Goal: Check status: Check status

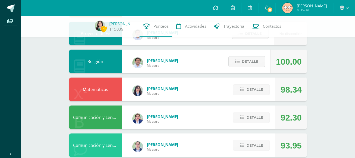
scroll to position [176, 0]
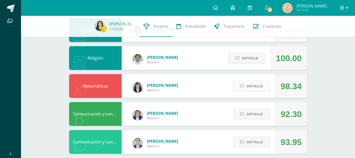
click at [258, 86] on span "Detalle" at bounding box center [255, 86] width 17 height 10
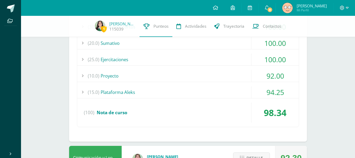
scroll to position [283, 0]
click at [193, 78] on div "(10.0) Proyecto" at bounding box center [188, 75] width 222 height 12
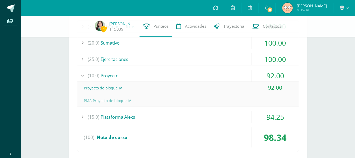
click at [193, 78] on div "(10.0) Proyecto" at bounding box center [188, 75] width 222 height 12
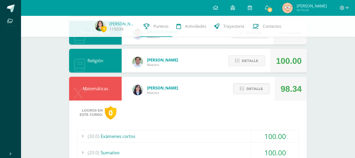
scroll to position [163, 0]
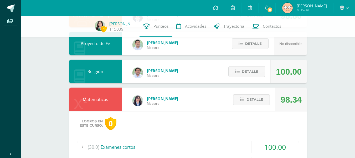
click at [257, 94] on button "Detalle" at bounding box center [251, 99] width 37 height 11
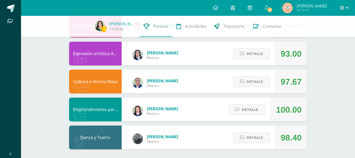
scroll to position [350, 0]
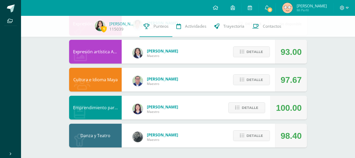
click at [248, 129] on div "Detalle" at bounding box center [251, 135] width 50 height 24
click at [247, 133] on span "Detalle" at bounding box center [255, 136] width 17 height 10
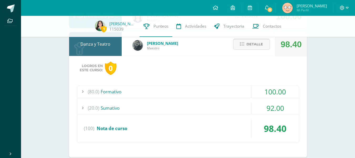
scroll to position [451, 0]
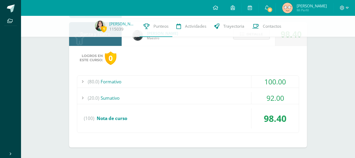
click at [208, 100] on div "(20.0) Sumativo" at bounding box center [188, 98] width 222 height 12
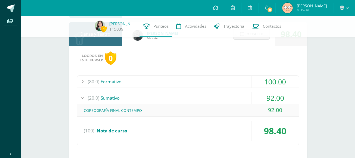
click at [208, 101] on div "(20.0) Sumativo" at bounding box center [188, 98] width 222 height 12
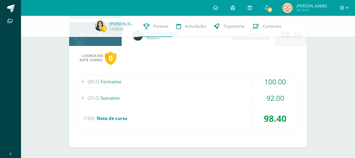
click at [191, 81] on div "(80.0) Formativo" at bounding box center [188, 82] width 222 height 12
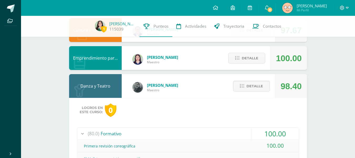
scroll to position [398, 0]
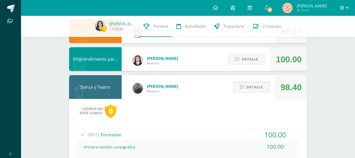
click at [240, 89] on button "Detalle" at bounding box center [251, 87] width 37 height 11
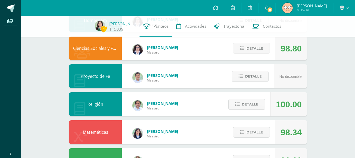
scroll to position [132, 0]
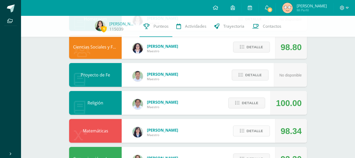
click at [247, 132] on button "Detalle" at bounding box center [251, 130] width 37 height 11
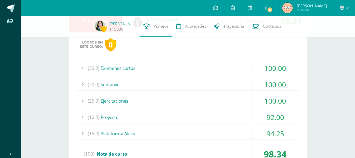
scroll to position [243, 0]
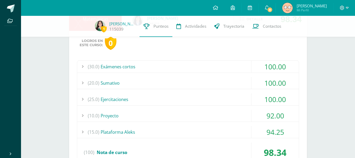
click at [146, 85] on div "(20.0) Sumativo" at bounding box center [188, 83] width 222 height 12
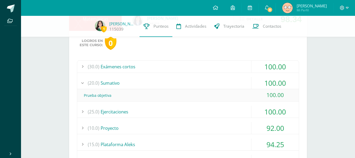
click at [146, 86] on div "(20.0) Sumativo" at bounding box center [188, 83] width 222 height 12
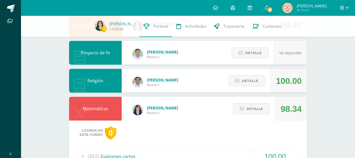
scroll to position [153, 0]
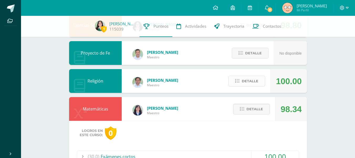
click at [245, 79] on span "Detalle" at bounding box center [250, 81] width 17 height 10
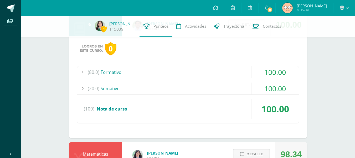
scroll to position [210, 0]
click at [132, 87] on div "(20.0) Sumativo" at bounding box center [188, 88] width 222 height 12
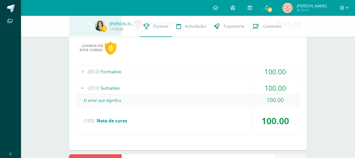
click at [132, 87] on div "(20.0) Sumativo" at bounding box center [188, 88] width 222 height 12
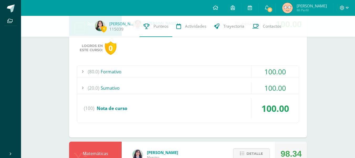
click at [126, 72] on div "(80.0) Formativo" at bounding box center [188, 72] width 222 height 12
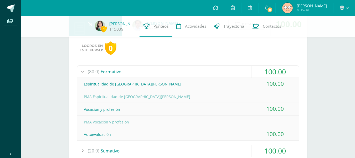
click at [119, 72] on div "(80.0) Formativo" at bounding box center [188, 72] width 222 height 12
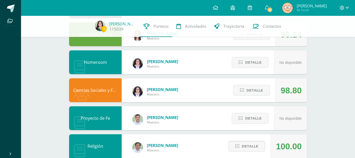
scroll to position [91, 0]
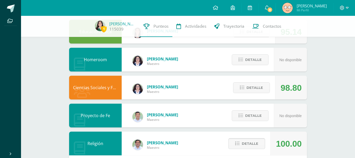
click at [250, 141] on span "Detalle" at bounding box center [250, 143] width 17 height 10
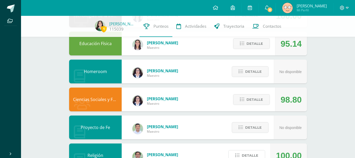
scroll to position [77, 0]
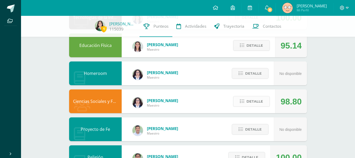
click at [240, 97] on button "Detalle" at bounding box center [251, 101] width 37 height 11
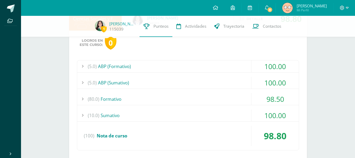
scroll to position [160, 0]
click at [214, 116] on div "(10.0) Sumativo" at bounding box center [188, 115] width 222 height 12
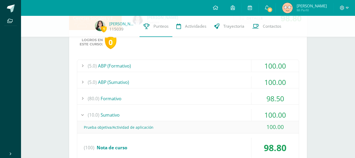
click at [217, 114] on div "(10.0) Sumativo" at bounding box center [188, 115] width 222 height 12
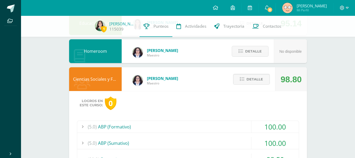
scroll to position [99, 0]
click at [249, 78] on span "Detalle" at bounding box center [255, 79] width 17 height 10
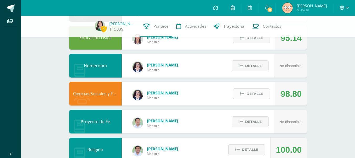
scroll to position [0, 0]
